Goal: Task Accomplishment & Management: Complete application form

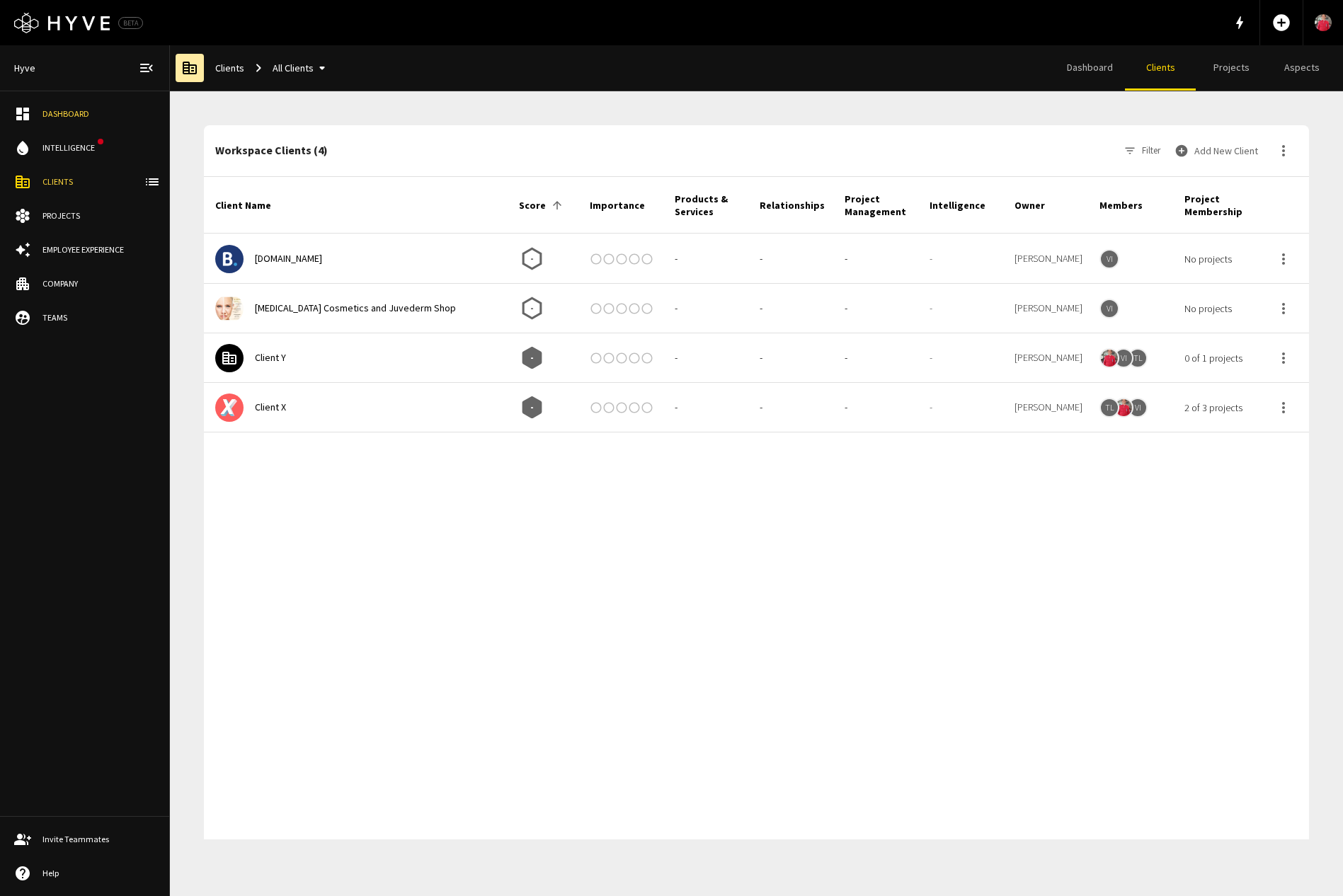
click at [1216, 155] on button "Add New Client" at bounding box center [1217, 150] width 92 height 28
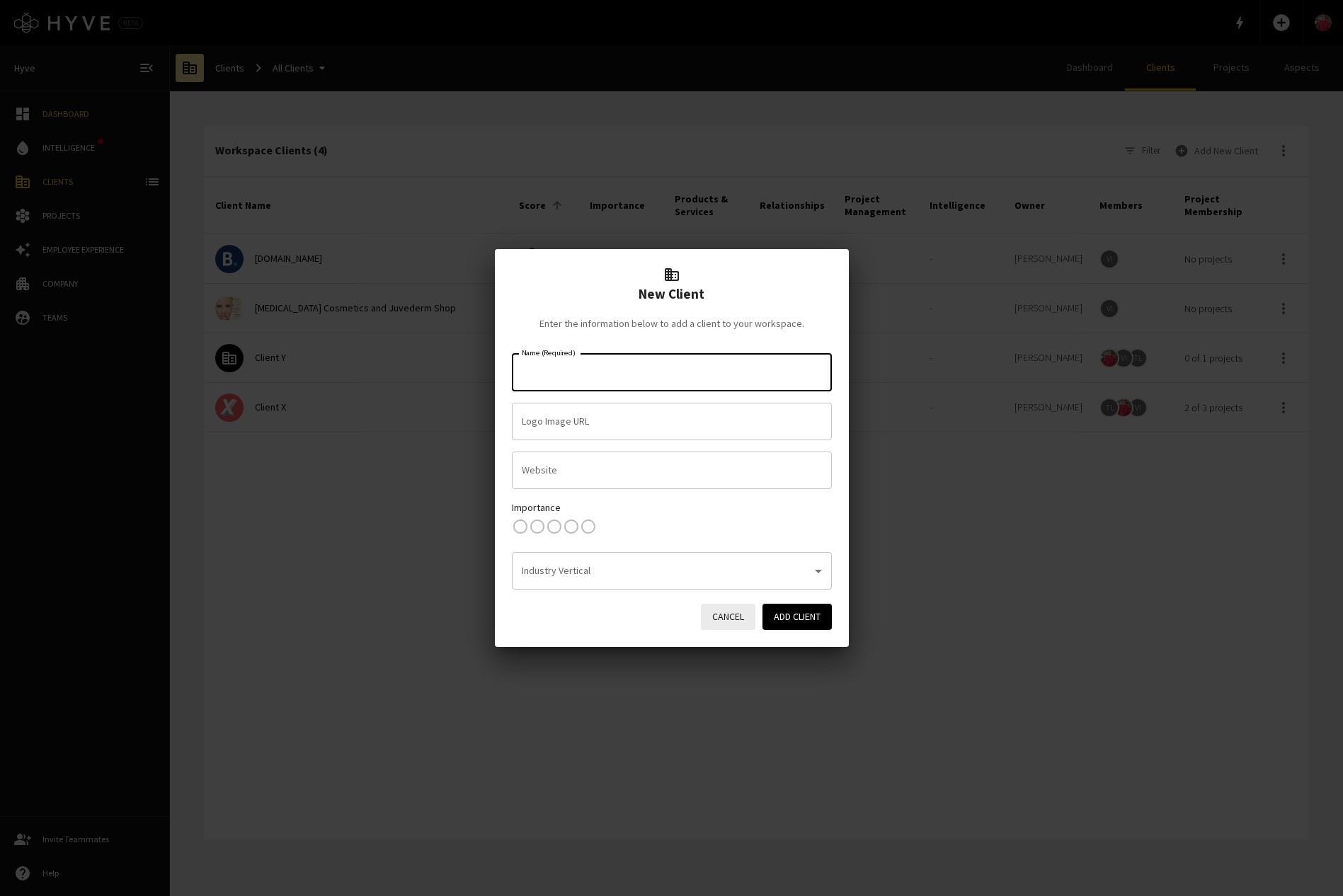
click at [646, 367] on input "Name (Required)" at bounding box center [672, 373] width 307 height 25
click at [644, 369] on input "Name (Required)" at bounding box center [672, 373] width 307 height 25
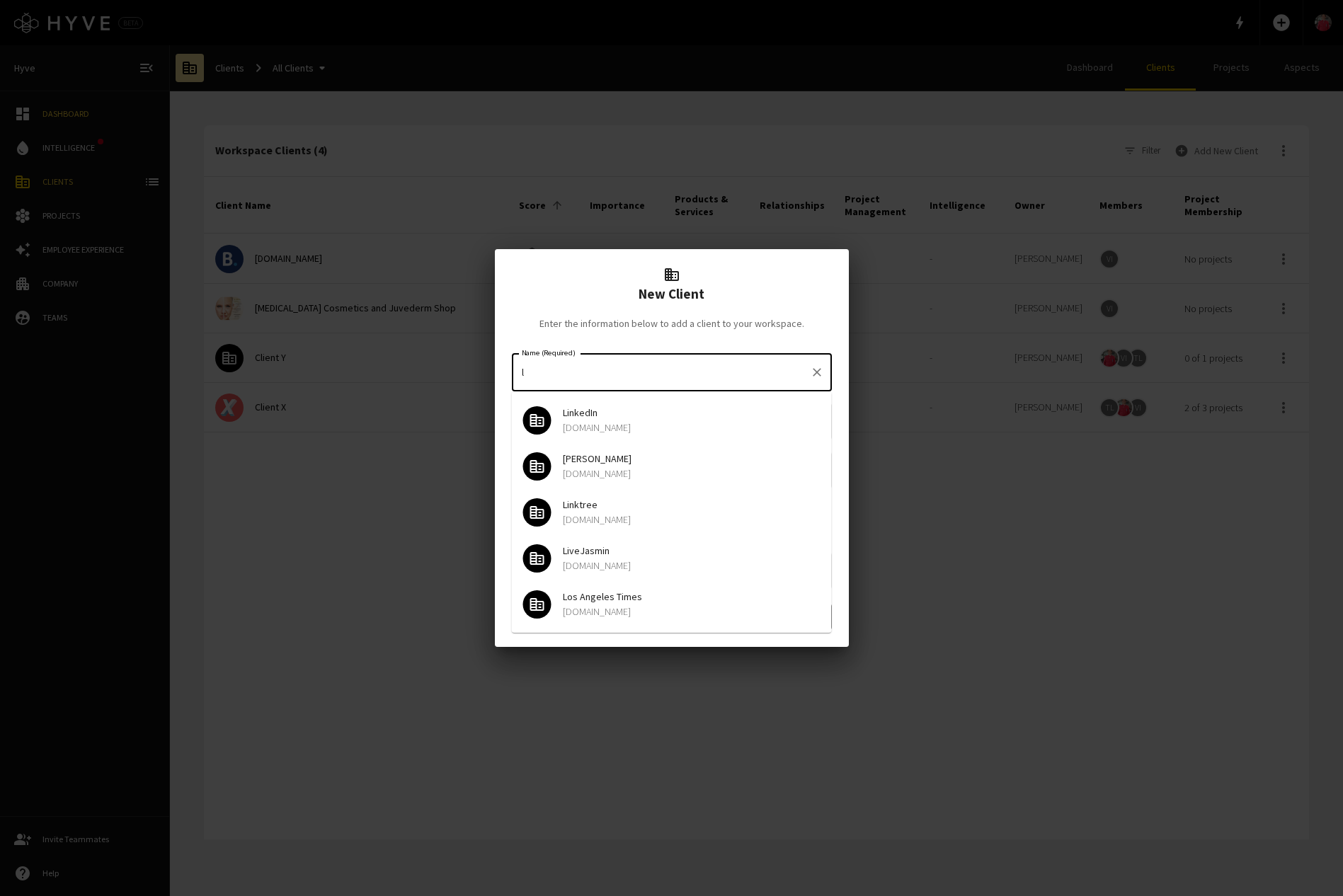
type input "l"
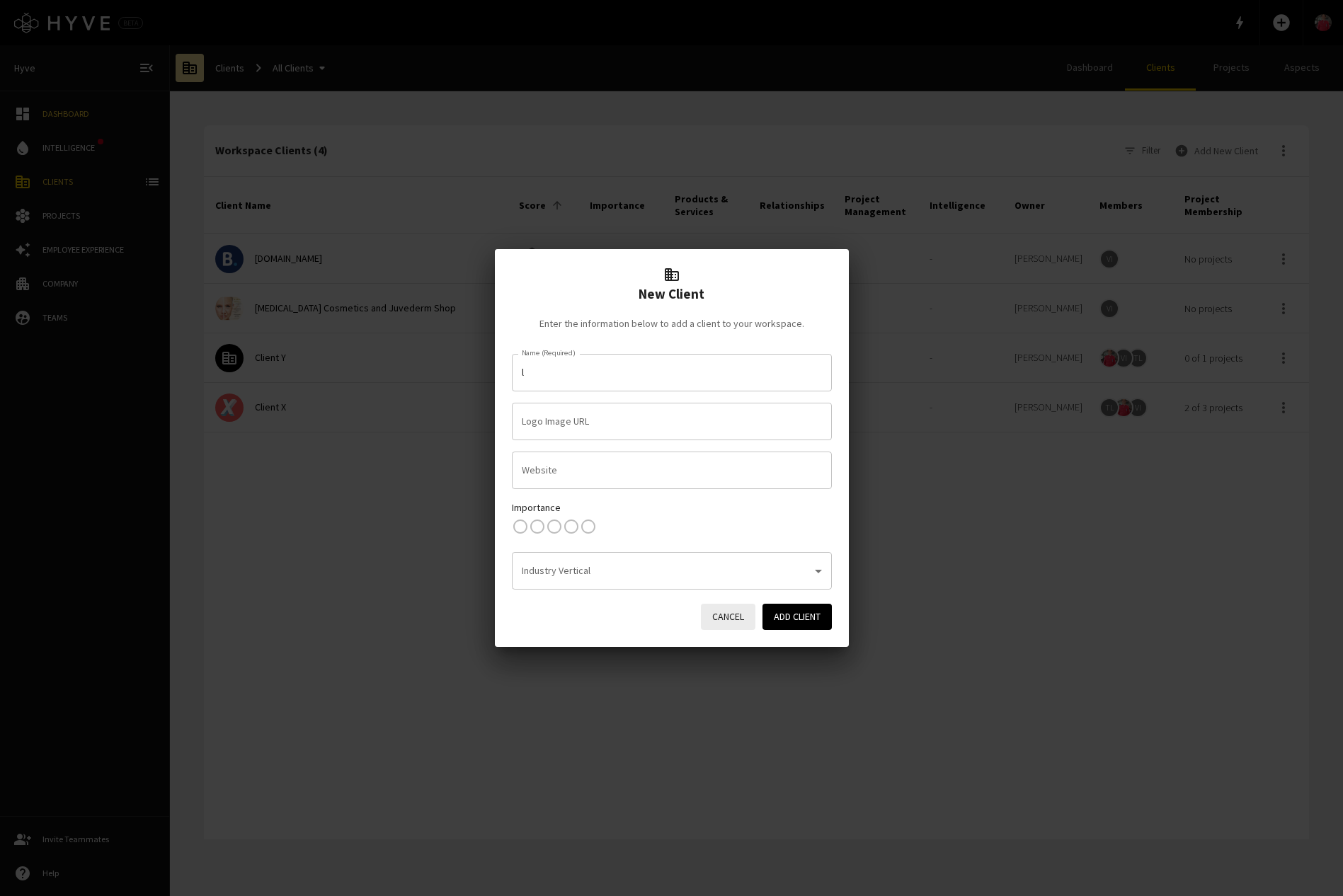
click at [715, 616] on button "Cancel" at bounding box center [728, 617] width 54 height 26
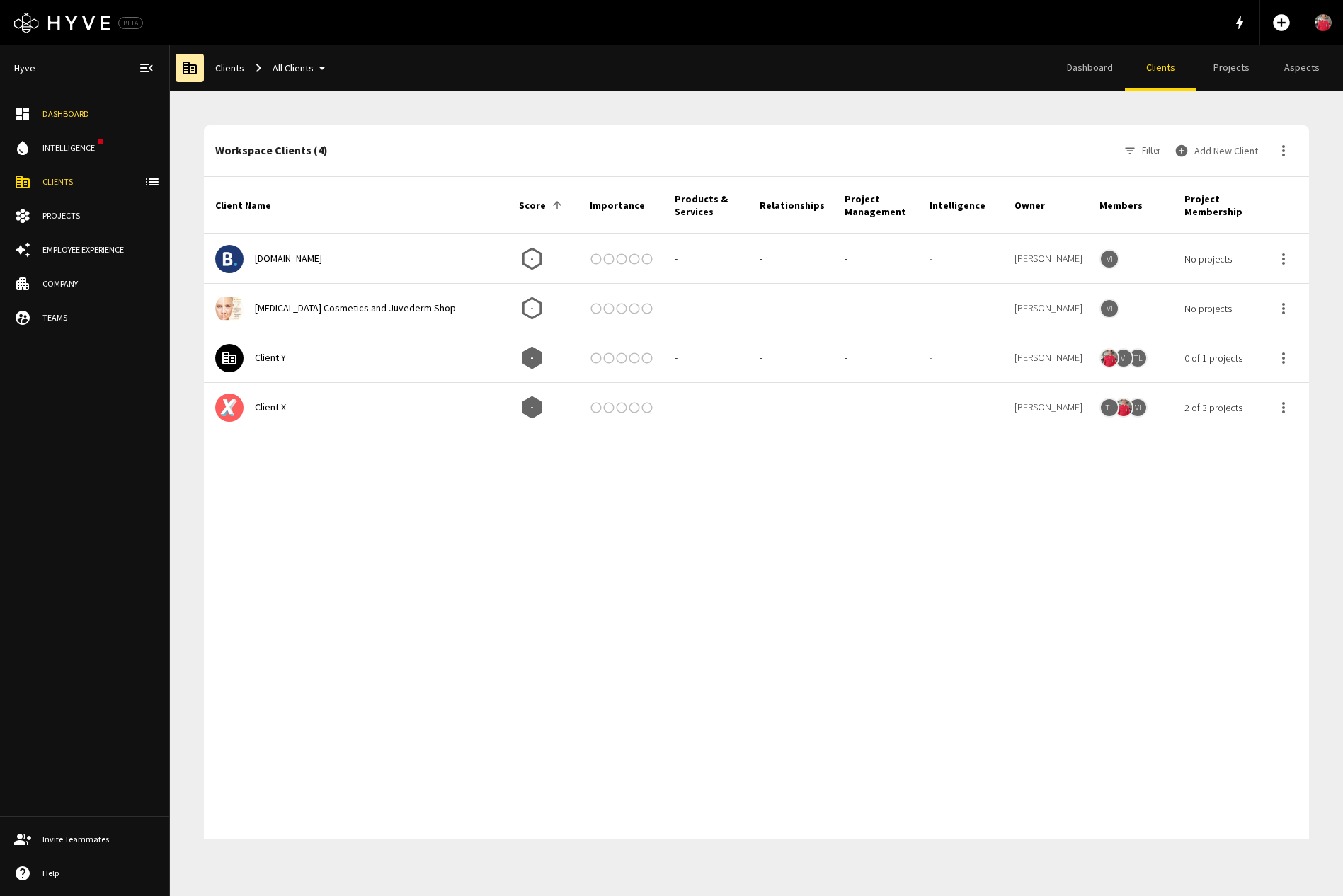
click at [775, 621] on div at bounding box center [756, 636] width 1105 height 407
